Goal: Task Accomplishment & Management: Complete application form

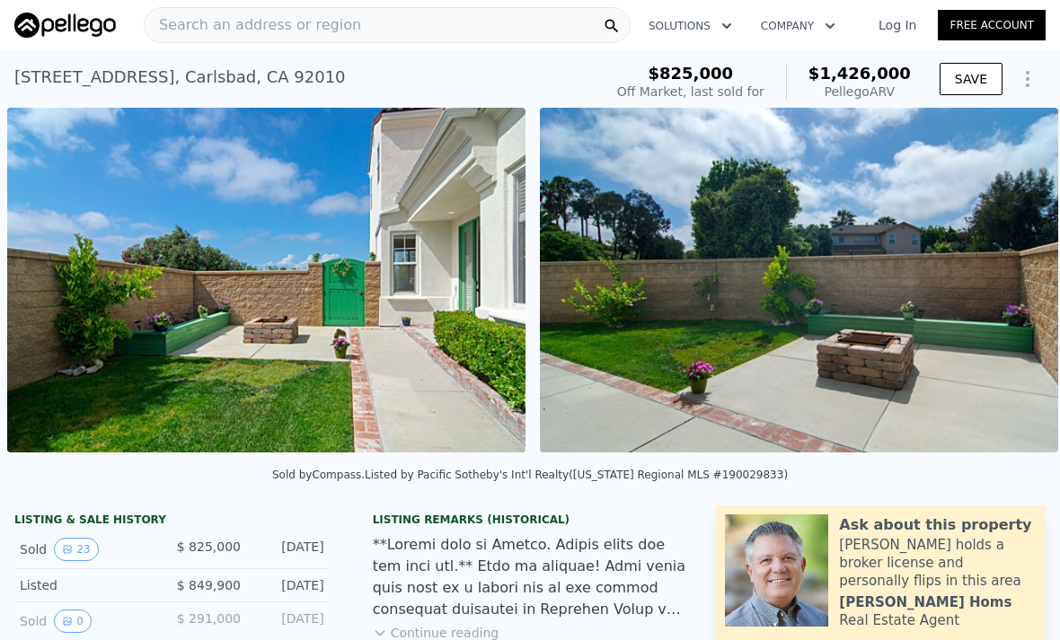
scroll to position [0, 943]
click at [1032, 68] on icon "Show Options" at bounding box center [1027, 79] width 22 height 22
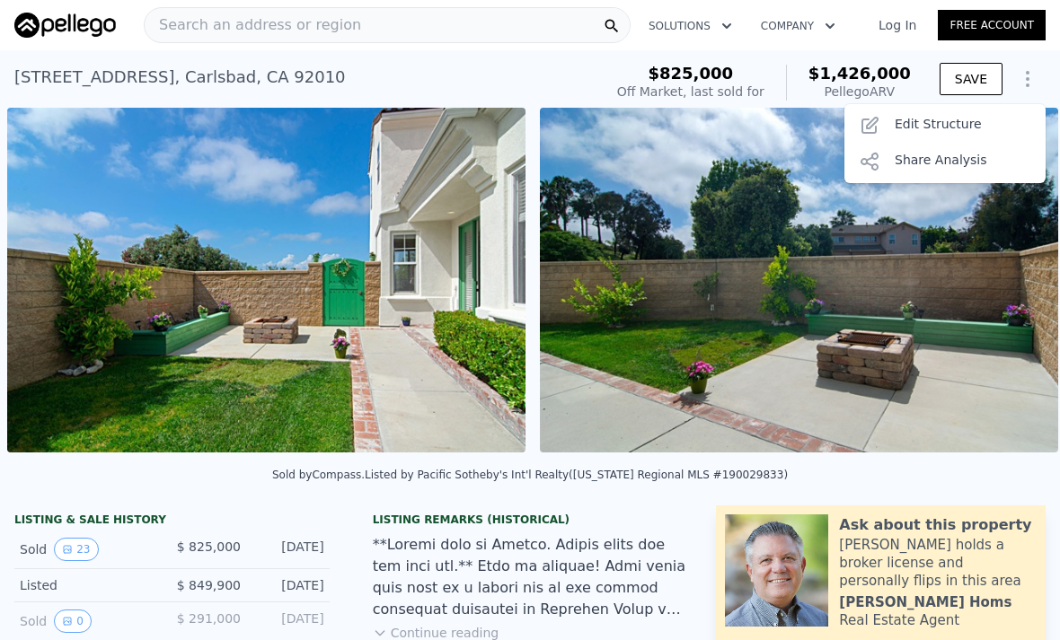
click at [944, 131] on div "Edit Structure" at bounding box center [944, 126] width 201 height 36
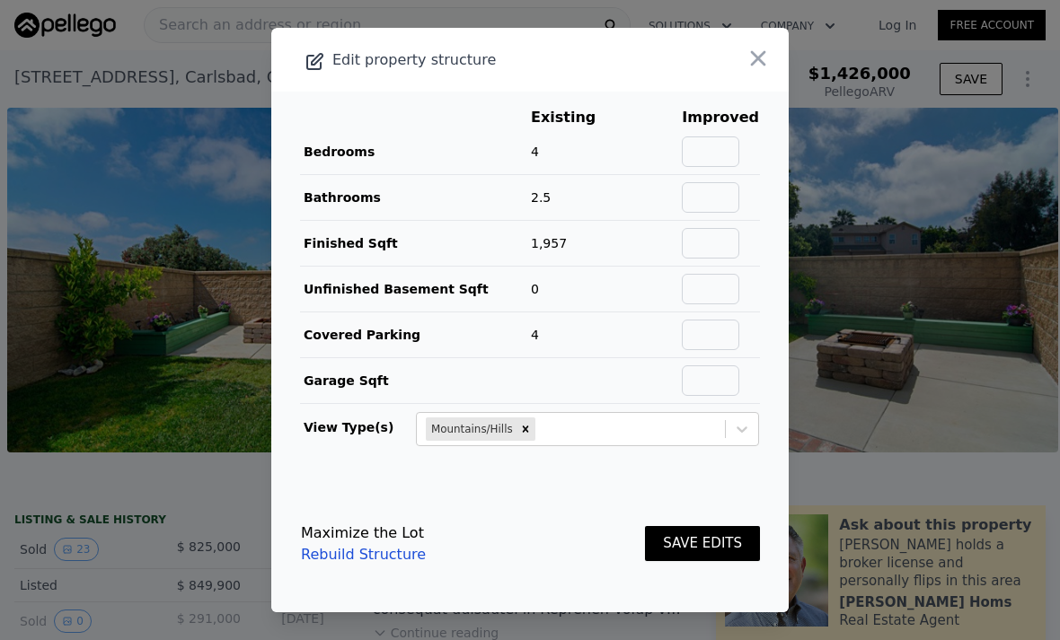
click at [764, 71] on icon "button" at bounding box center [757, 58] width 25 height 25
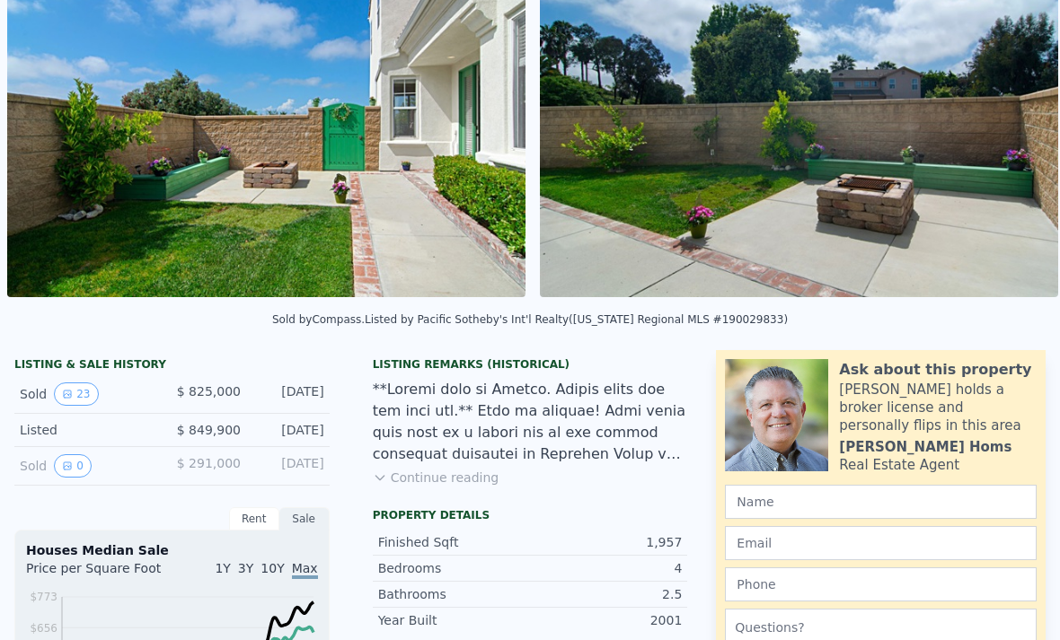
scroll to position [0, 0]
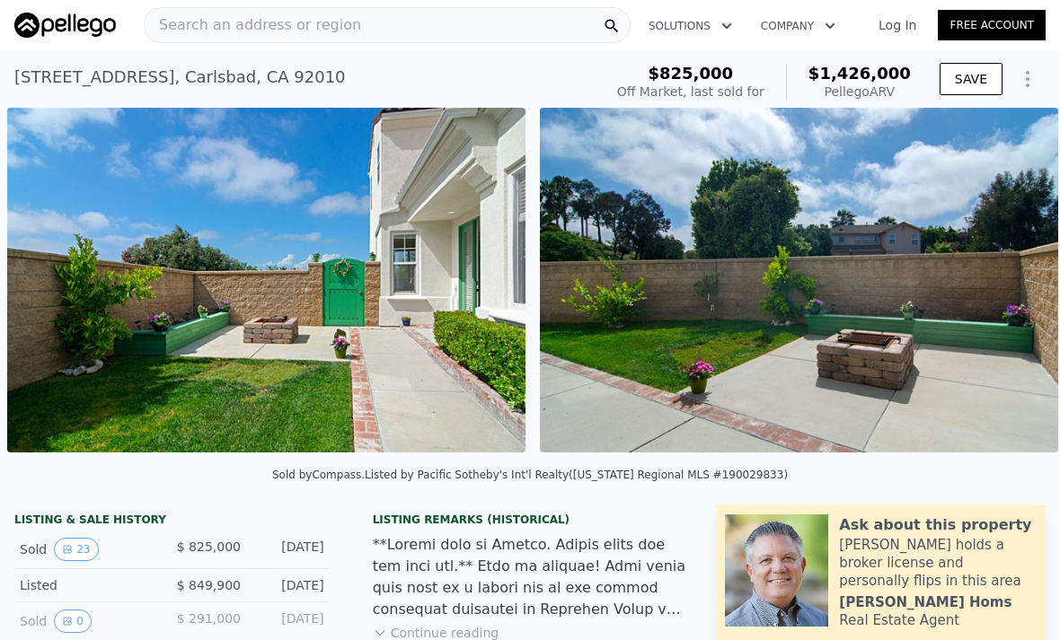
click at [998, 24] on link "Free Account" at bounding box center [991, 25] width 108 height 31
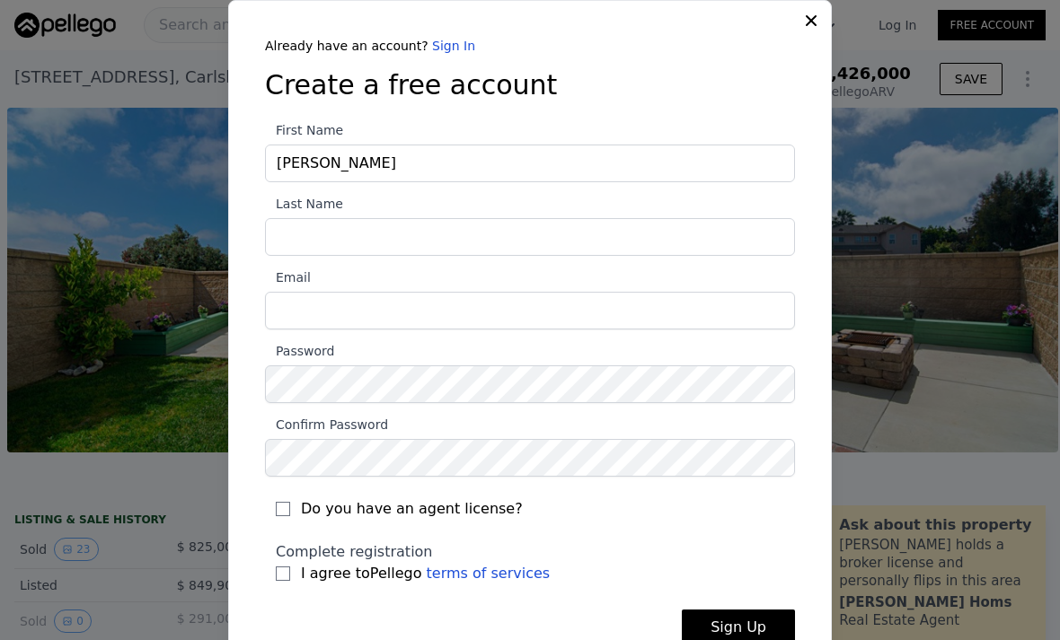
type input "Peter"
click at [395, 249] on input "Last Name" at bounding box center [530, 237] width 530 height 38
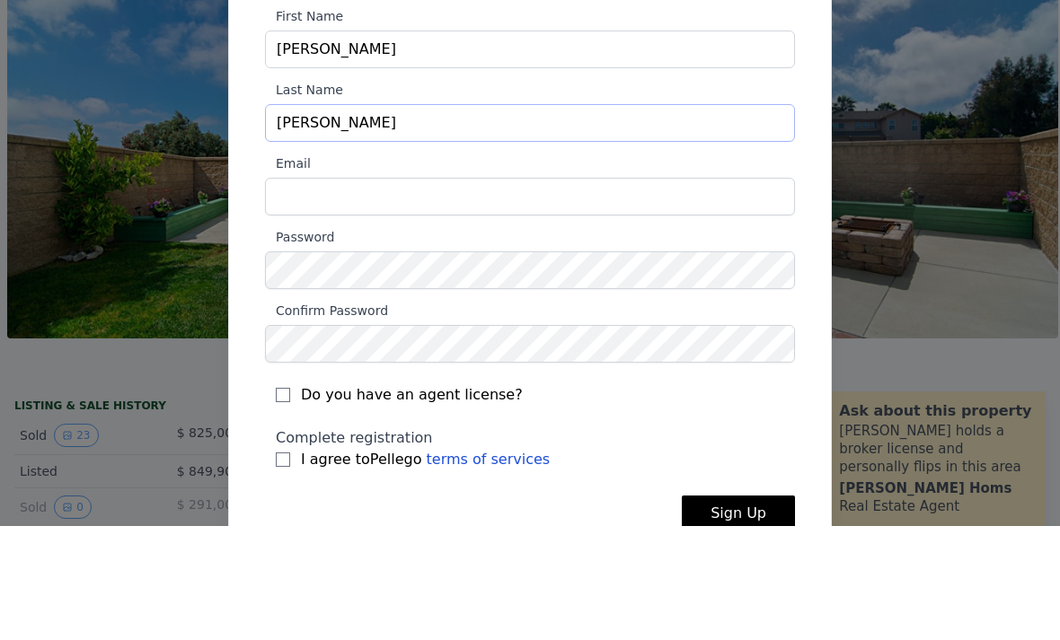
type input "De sury"
click at [398, 292] on input "Email" at bounding box center [530, 311] width 530 height 38
type input "[PERSON_NAME][EMAIL_ADDRESS][DOMAIN_NAME]"
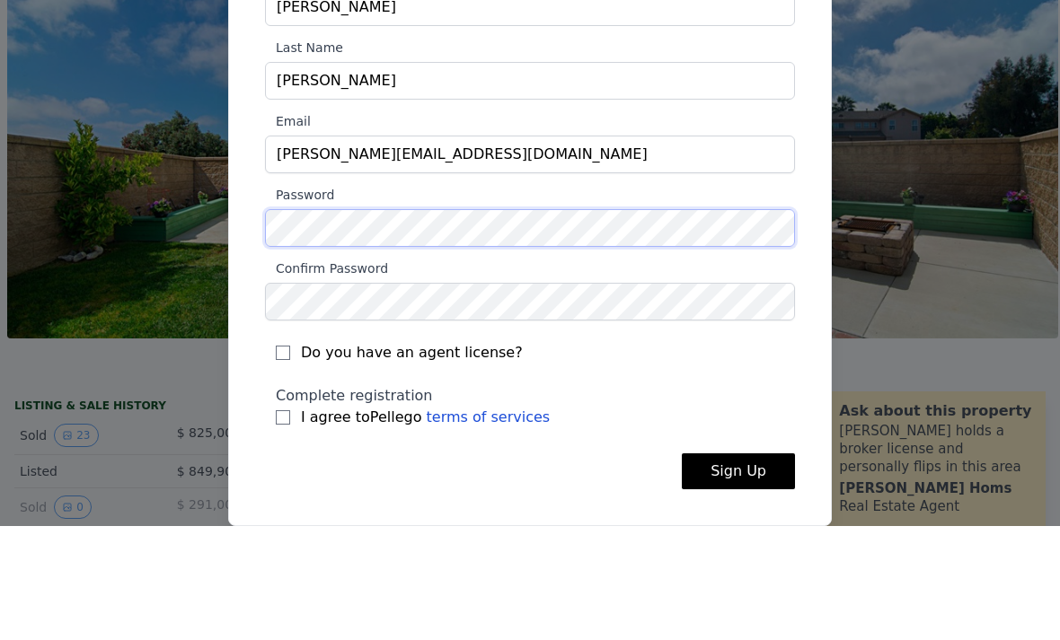
scroll to position [57, 0]
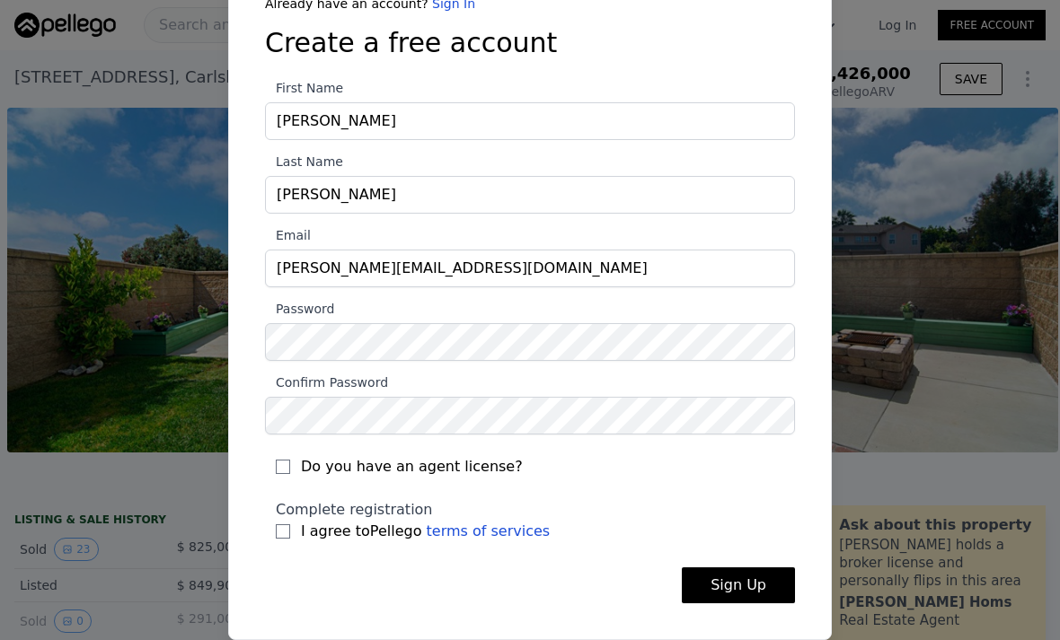
click at [277, 529] on input "I agree to Pellego terms of services" at bounding box center [283, 531] width 14 height 14
checkbox input "true"
click at [753, 573] on button "Sign Up" at bounding box center [738, 585] width 113 height 36
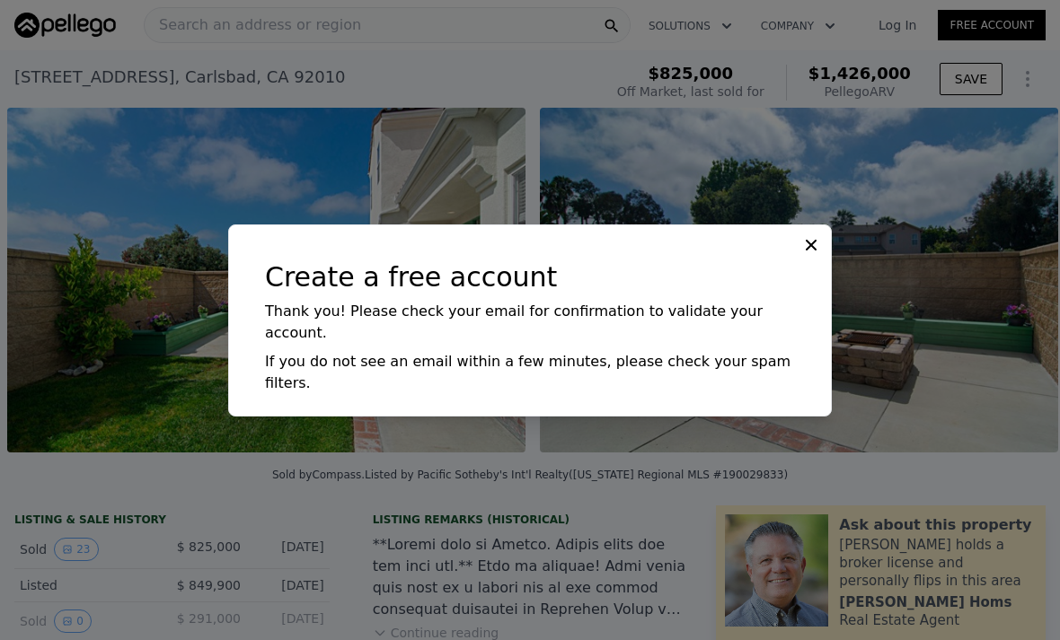
click at [819, 236] on icon at bounding box center [811, 245] width 18 height 18
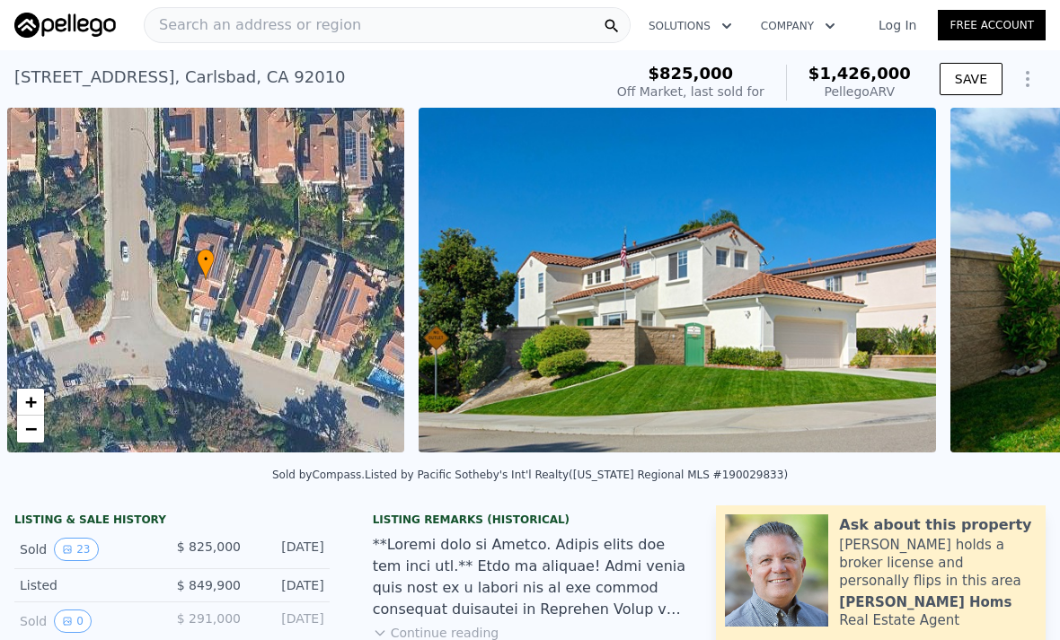
scroll to position [0, 7]
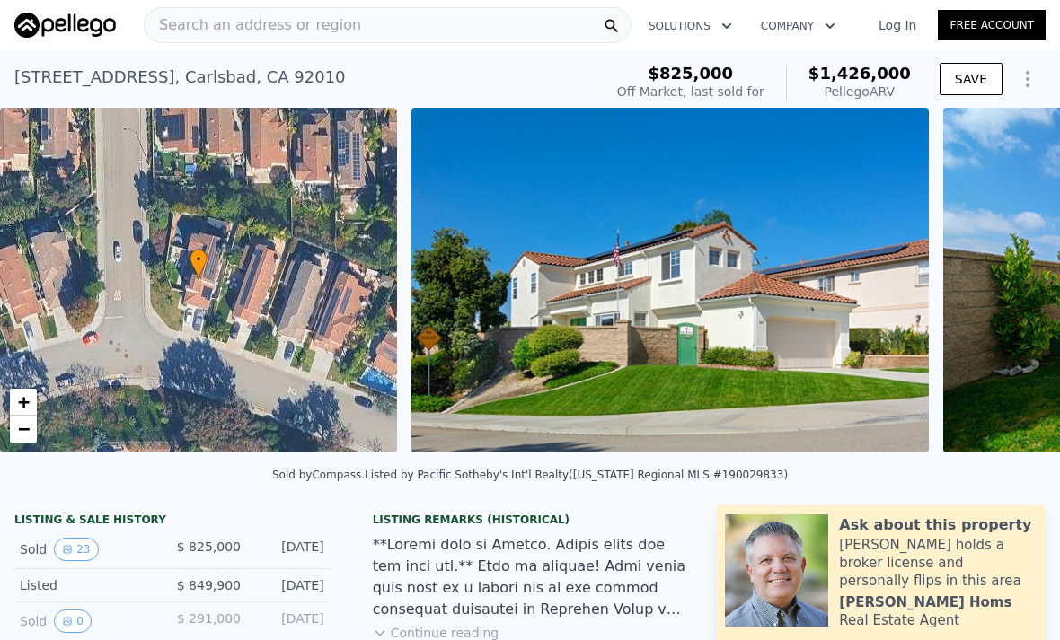
click at [889, 26] on link "Log In" at bounding box center [897, 25] width 81 height 18
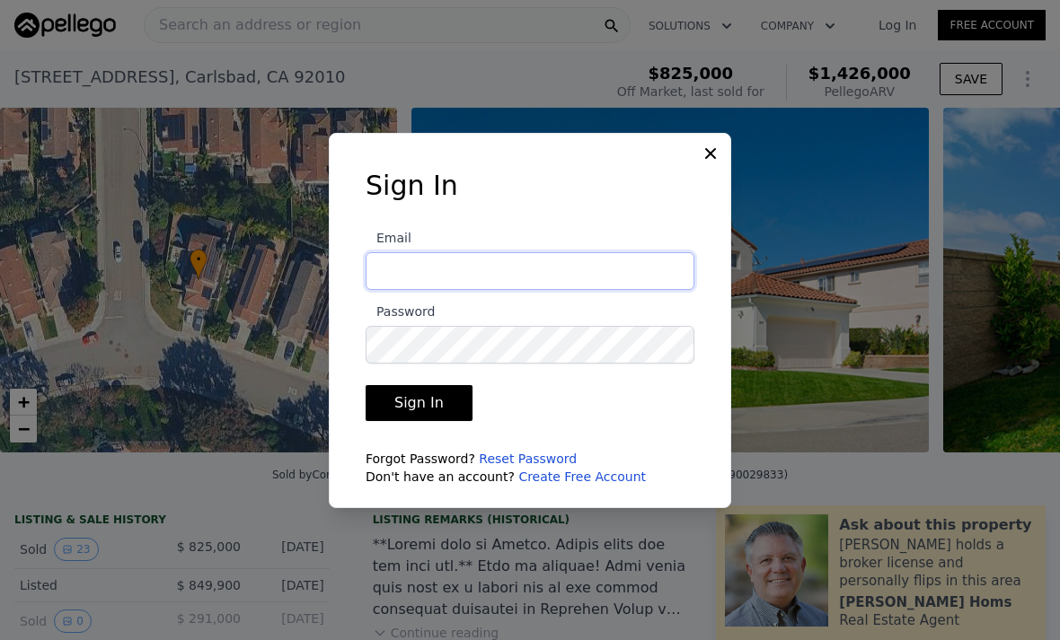
type input "[PERSON_NAME][EMAIL_ADDRESS][DOMAIN_NAME]"
click at [416, 421] on button "Sign In" at bounding box center [418, 403] width 107 height 36
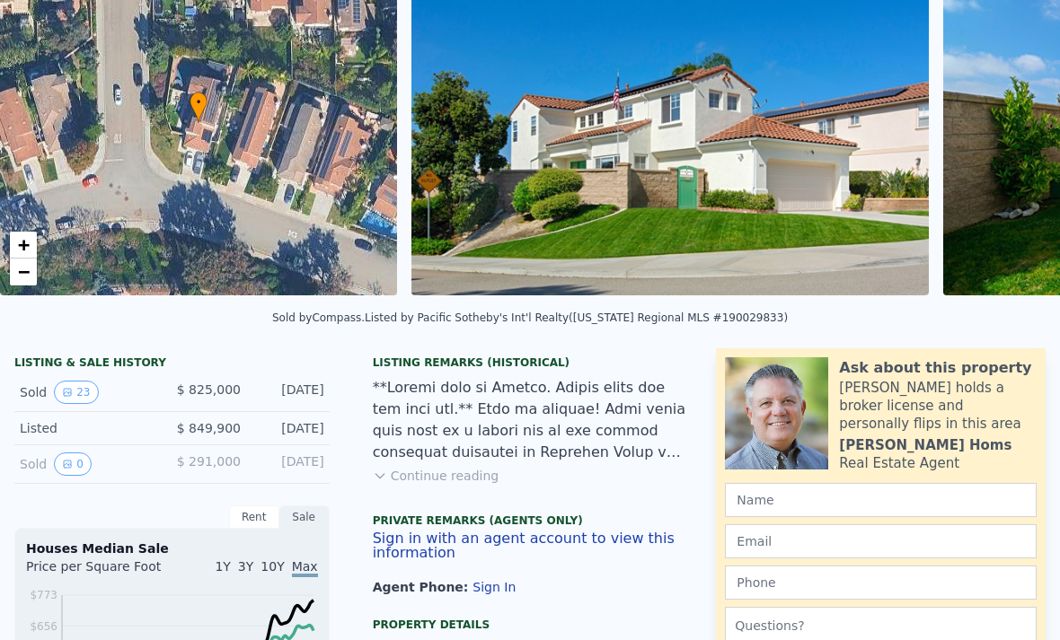
scroll to position [0, 0]
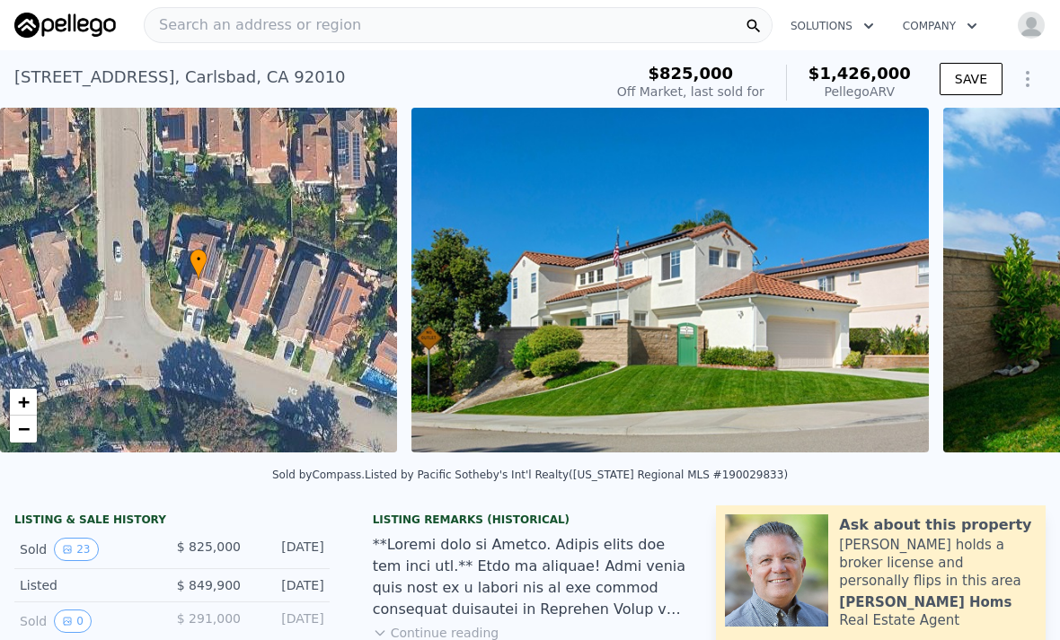
click at [1028, 75] on icon "Show Options" at bounding box center [1027, 79] width 22 height 22
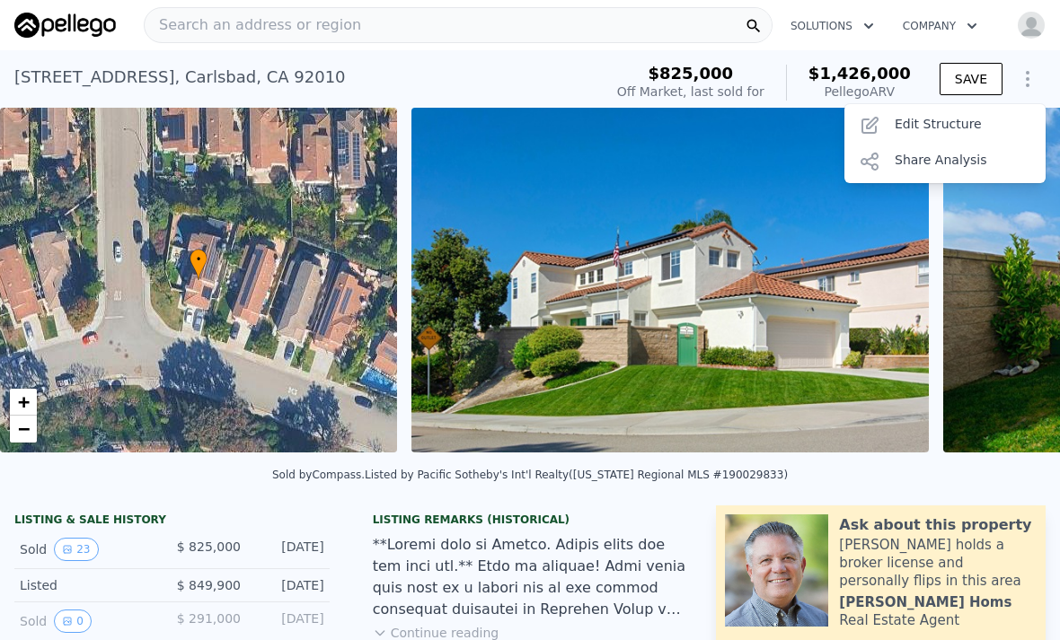
click at [955, 124] on div "Edit Structure" at bounding box center [944, 126] width 201 height 36
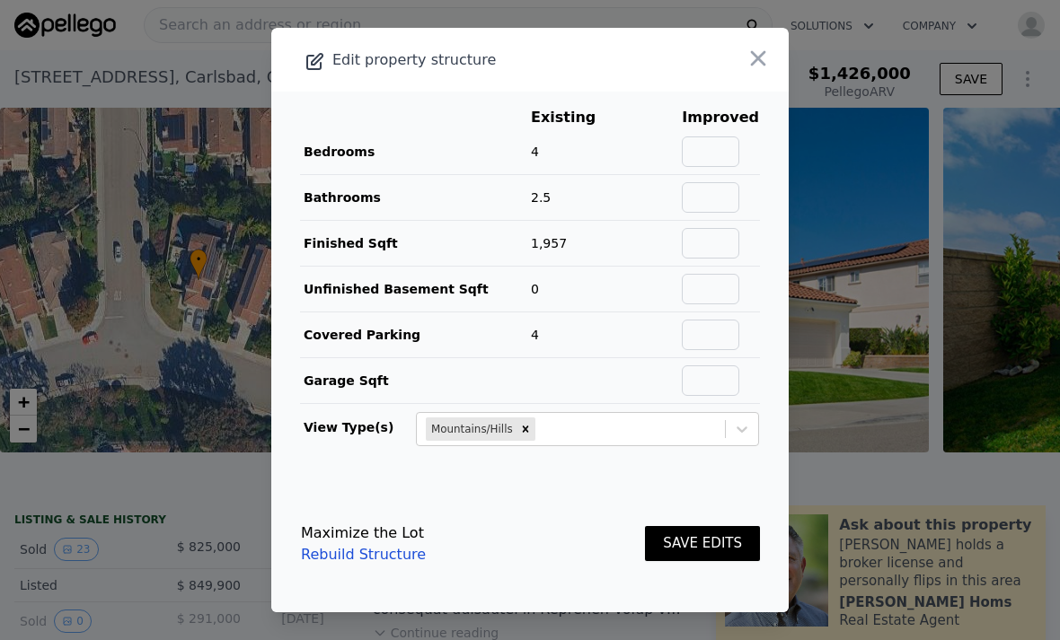
click at [769, 71] on icon "button" at bounding box center [757, 58] width 25 height 25
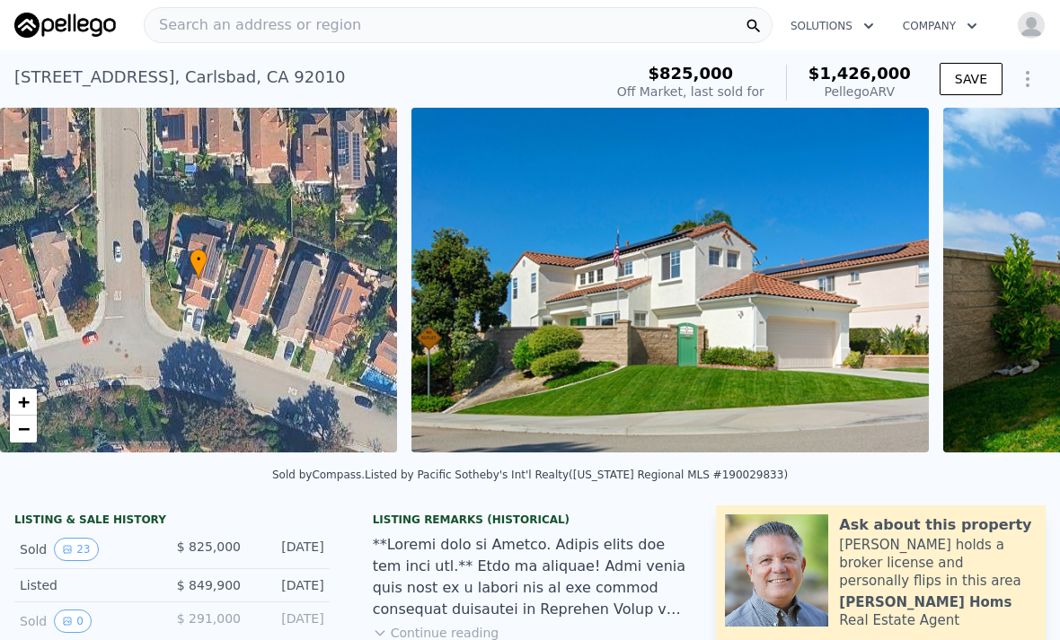
click at [175, 257] on div "• + −" at bounding box center [198, 280] width 397 height 345
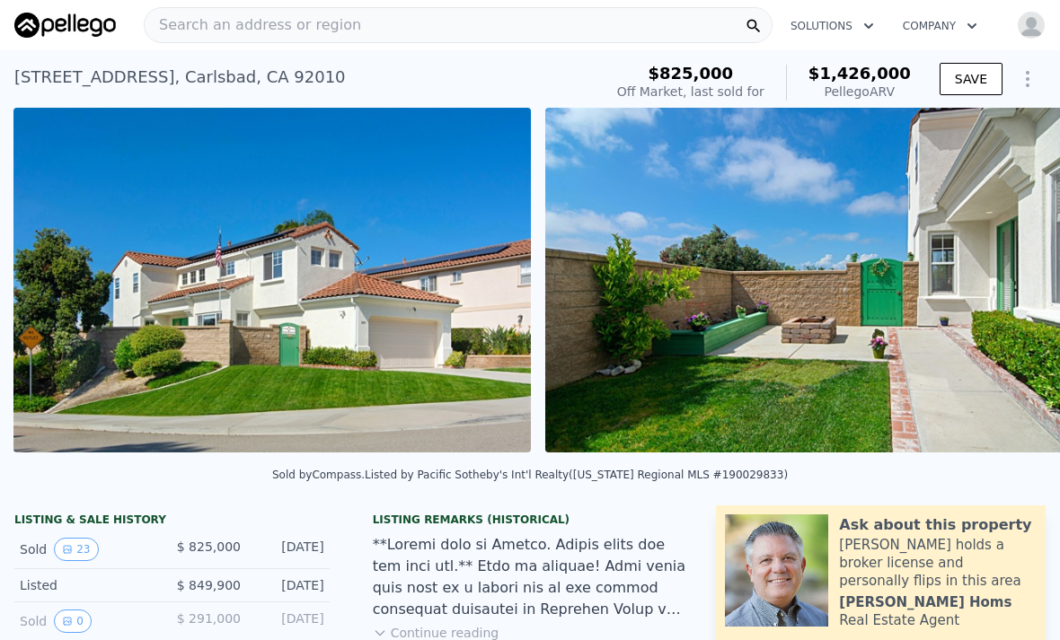
click at [96, 73] on div "[STREET_ADDRESS]" at bounding box center [179, 77] width 331 height 25
click at [1026, 75] on icon "Show Options" at bounding box center [1027, 79] width 22 height 22
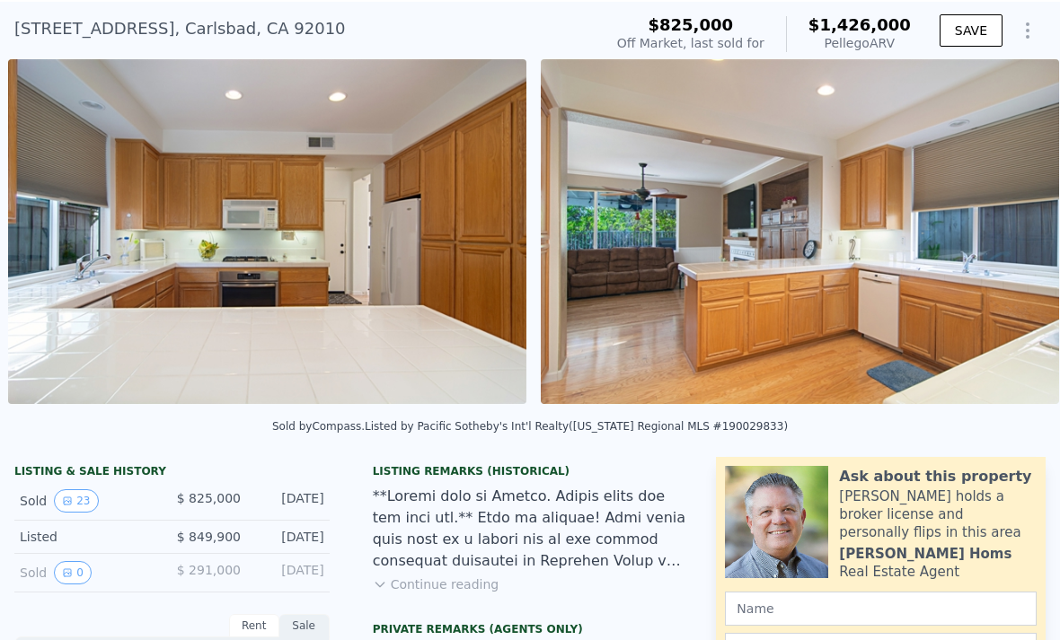
scroll to position [0, 3605]
